Goal: Task Accomplishment & Management: Manage account settings

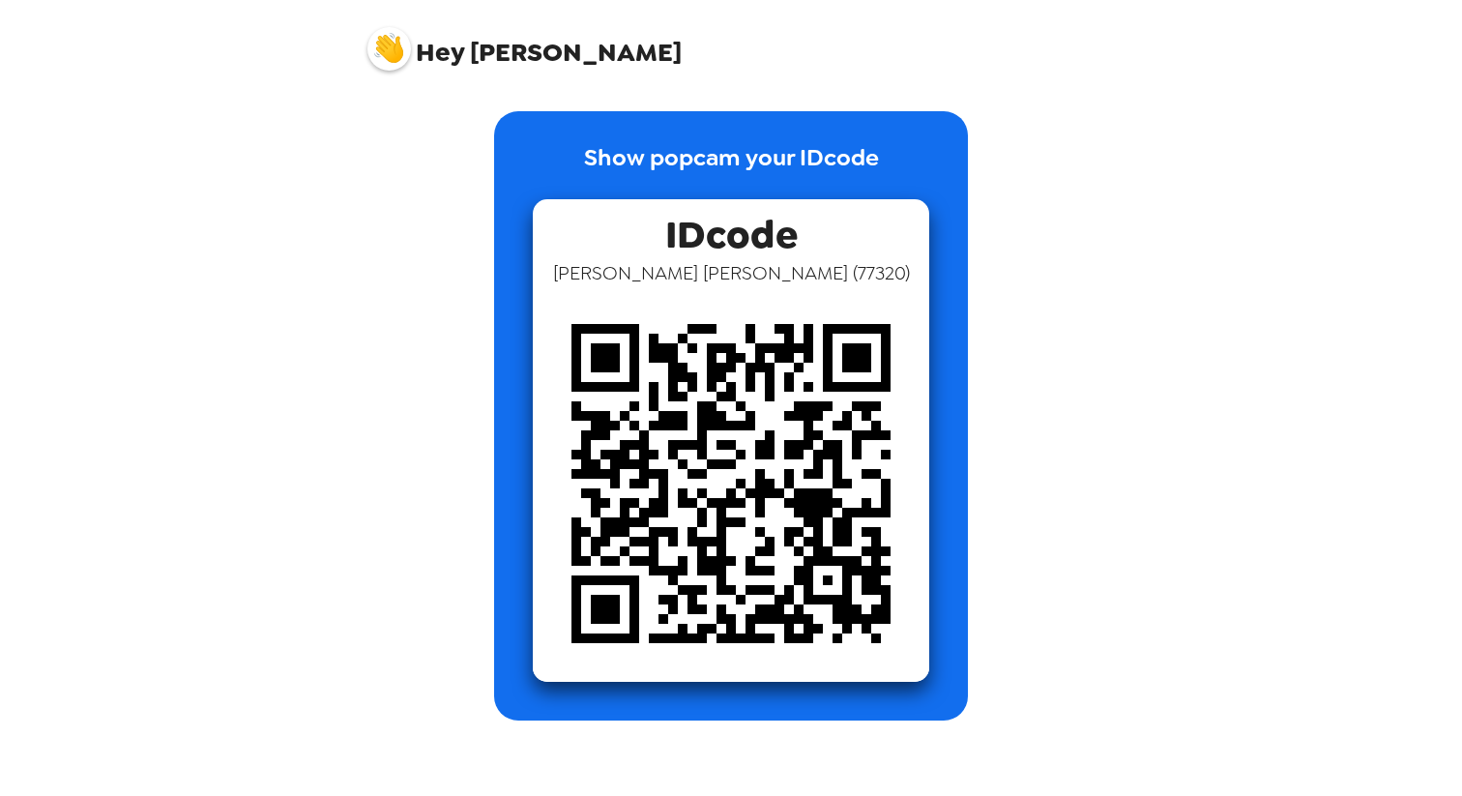
click at [517, 47] on span "Hey [PERSON_NAME]" at bounding box center [524, 41] width 314 height 48
click at [613, 182] on p "Show popcam your IDcode" at bounding box center [731, 169] width 295 height 59
click at [674, 268] on span "[PERSON_NAME] ( 77320 )" at bounding box center [731, 272] width 357 height 25
click at [625, 278] on span "[PERSON_NAME] ( 77320 )" at bounding box center [731, 272] width 357 height 25
click at [624, 284] on span "[PERSON_NAME] ( 77320 )" at bounding box center [731, 272] width 357 height 25
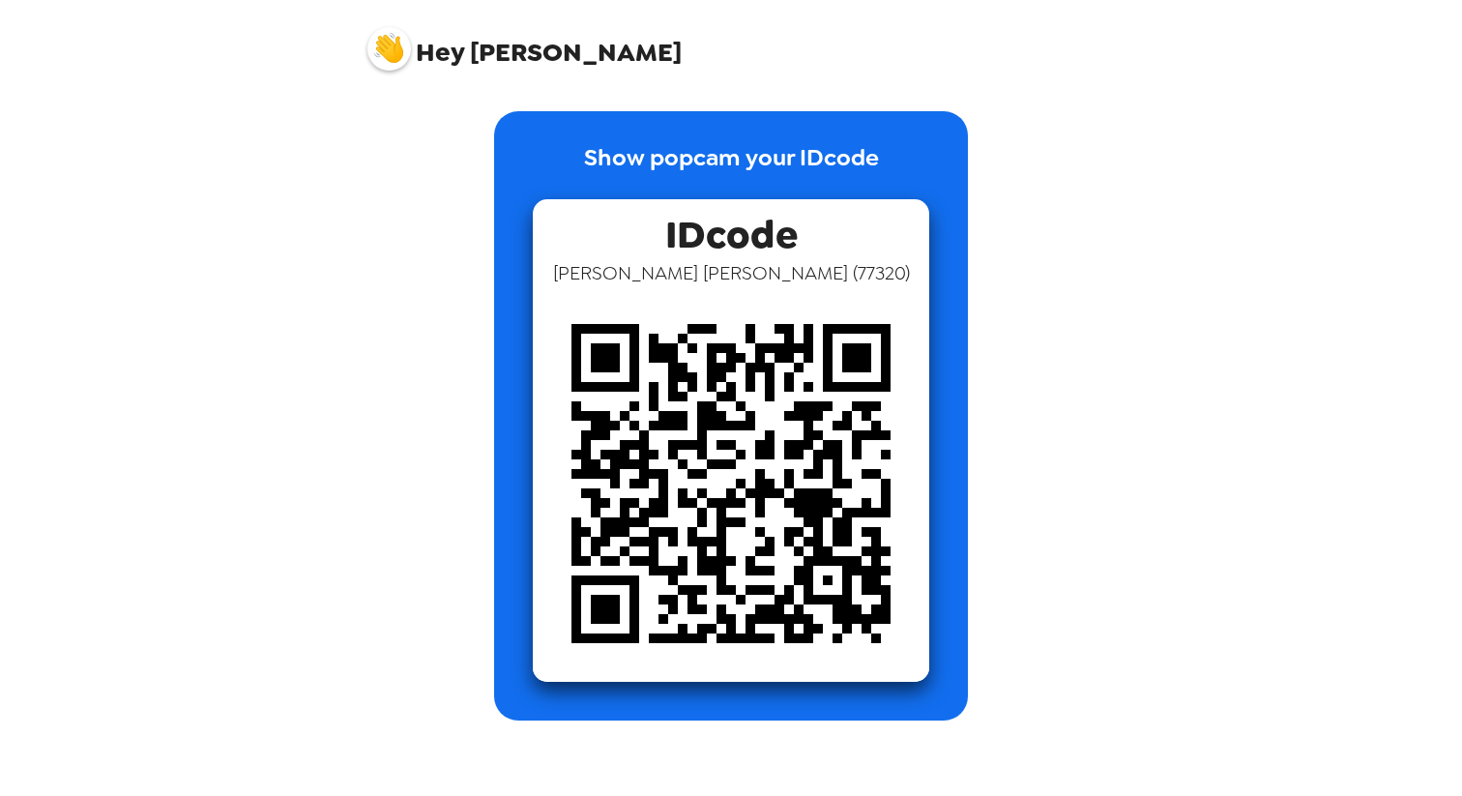
click at [682, 220] on span "IDcode" at bounding box center [731, 229] width 132 height 61
click at [741, 375] on img at bounding box center [731, 483] width 396 height 396
click at [717, 224] on span "IDcode" at bounding box center [731, 229] width 132 height 61
click at [730, 193] on p "Show popcam your IDcode" at bounding box center [731, 169] width 295 height 59
click at [679, 183] on p "Show popcam your IDcode" at bounding box center [731, 169] width 295 height 59
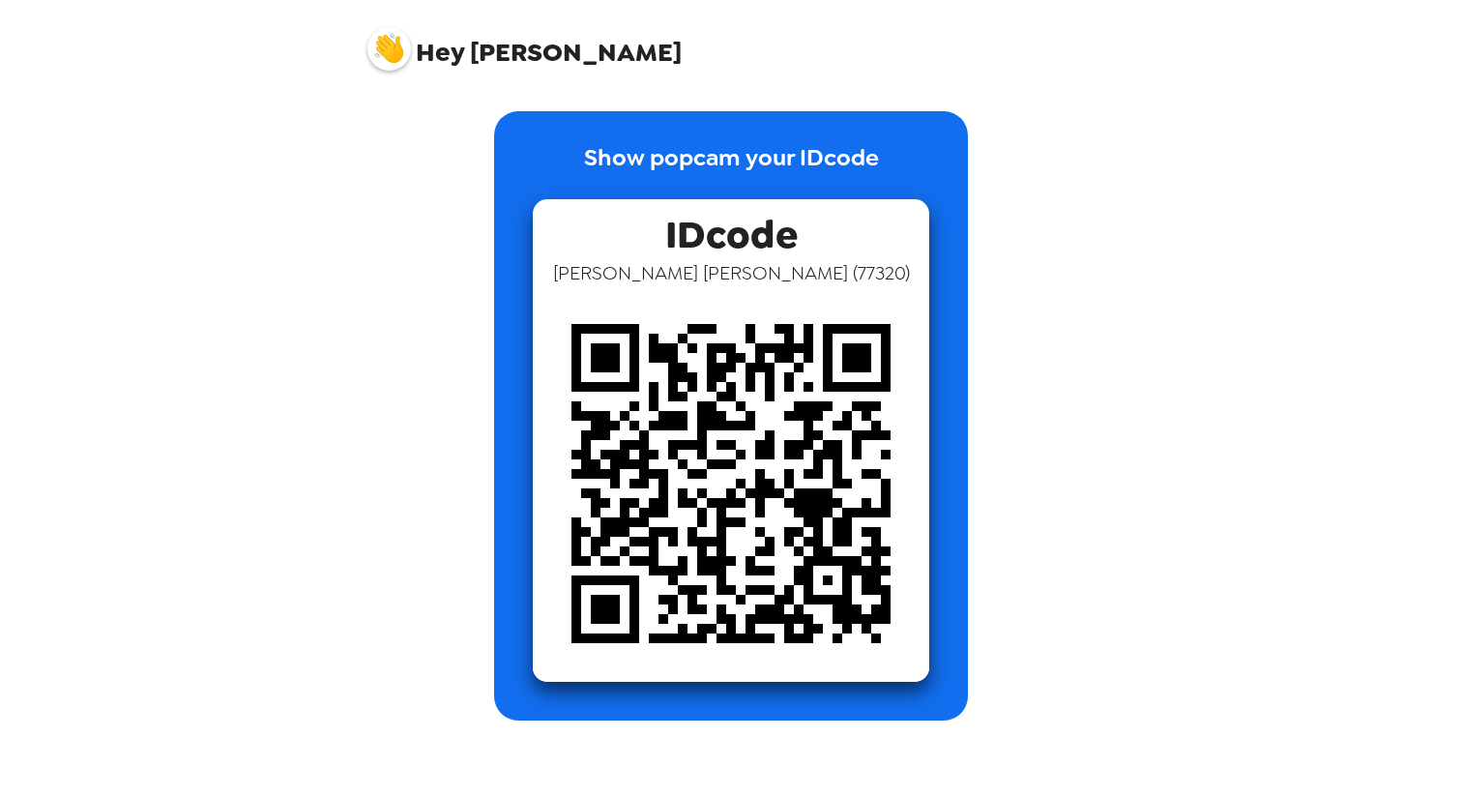
click at [383, 45] on img at bounding box center [389, 49] width 44 height 44
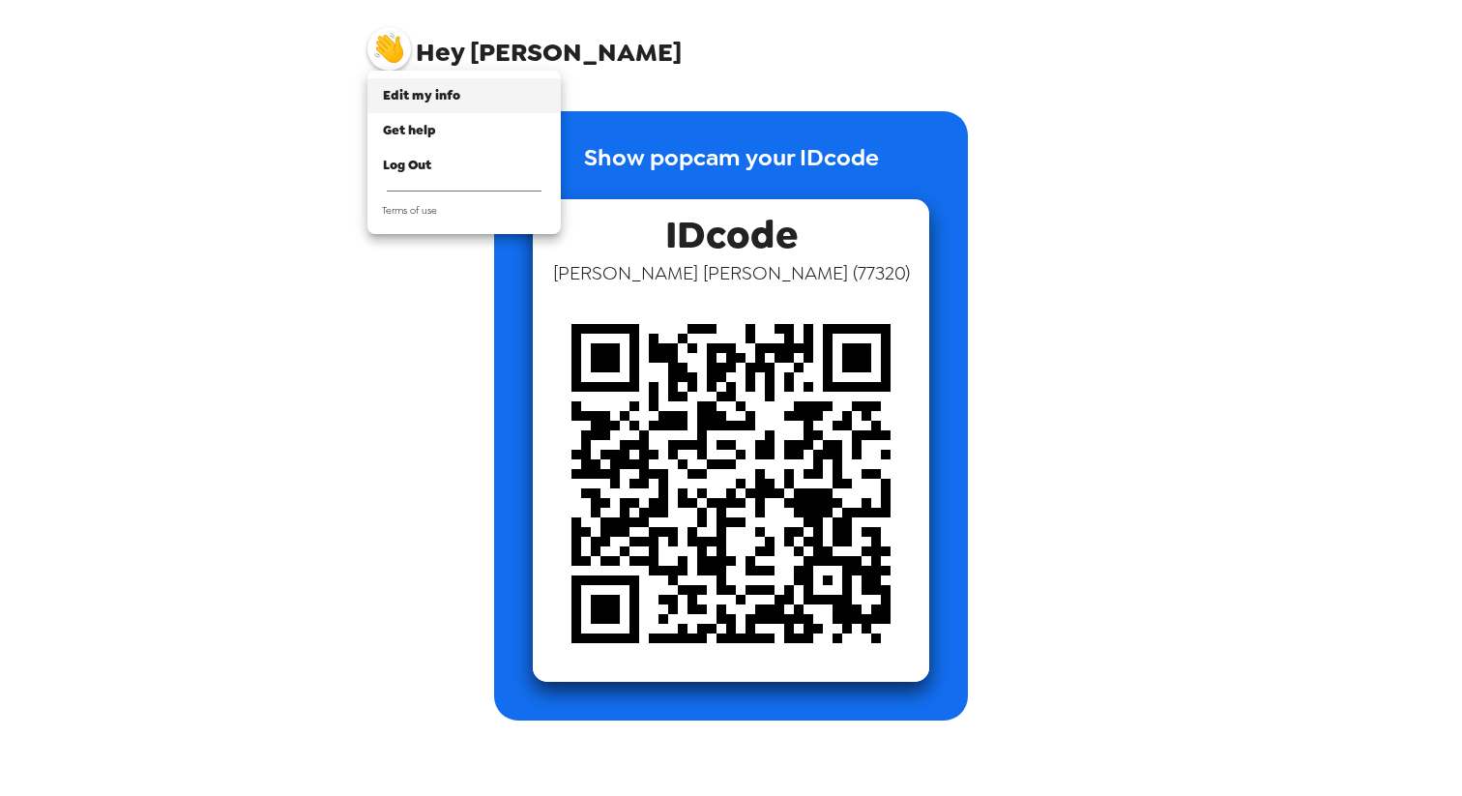
click at [420, 99] on span "Edit my info" at bounding box center [421, 95] width 77 height 16
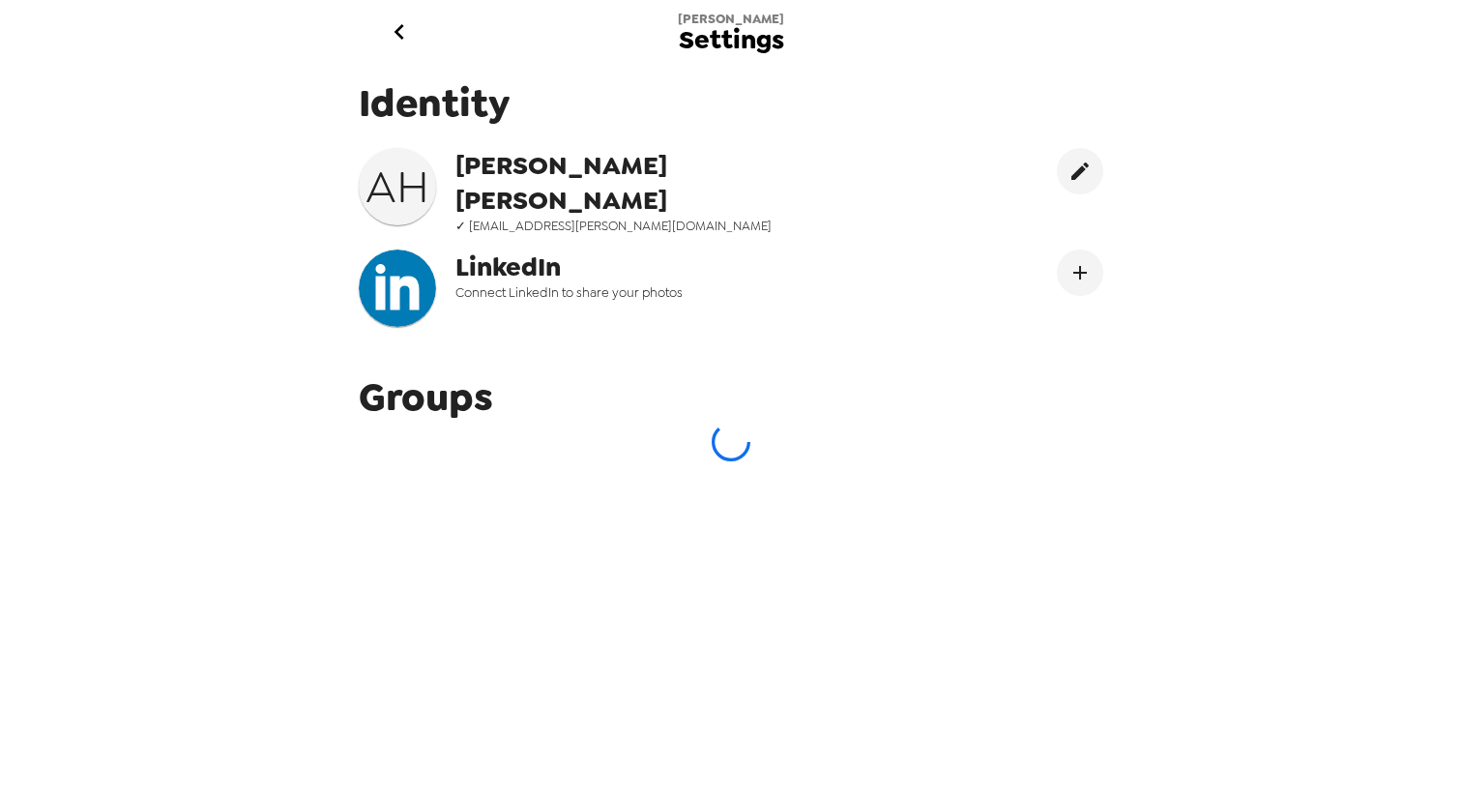
click at [395, 31] on icon "go back" at bounding box center [399, 31] width 10 height 15
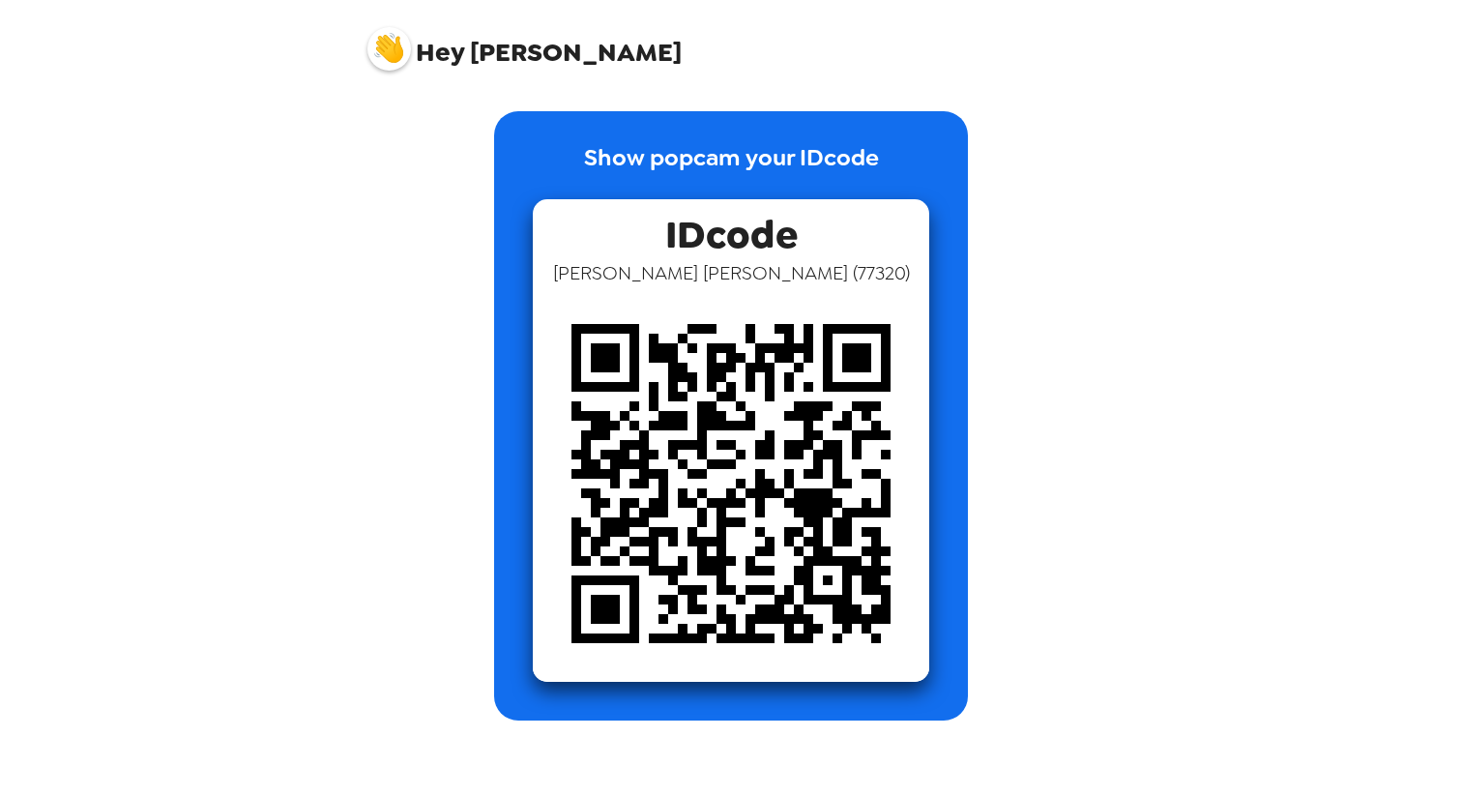
click at [404, 49] on img at bounding box center [389, 49] width 44 height 44
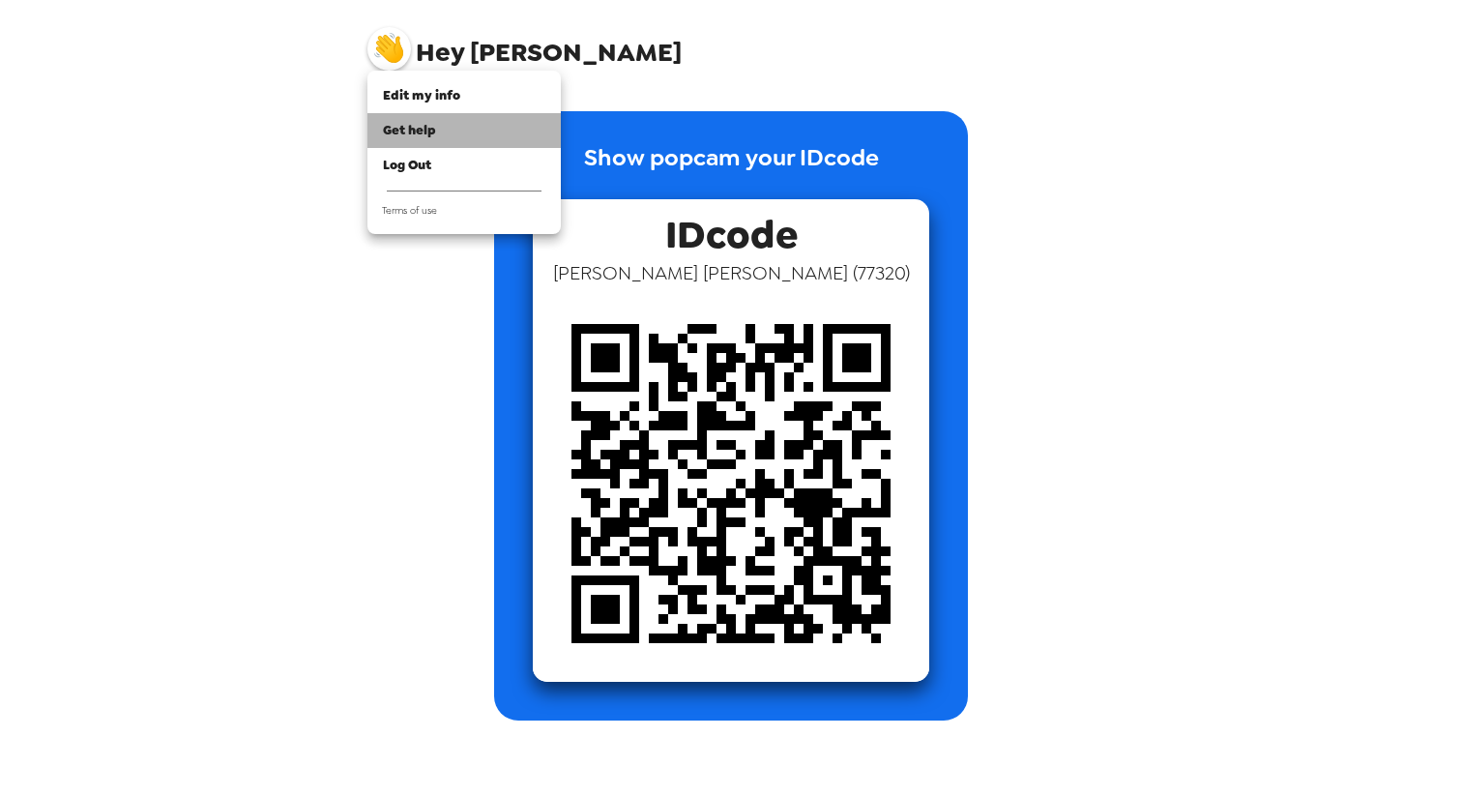
click at [432, 128] on span "Get help" at bounding box center [409, 130] width 53 height 16
